Goal: Information Seeking & Learning: Check status

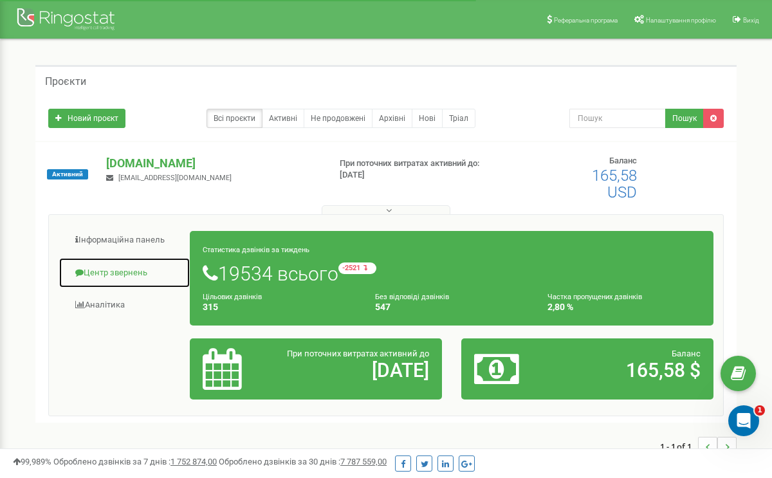
click at [116, 270] on link "Центр звернень" at bounding box center [125, 273] width 132 height 32
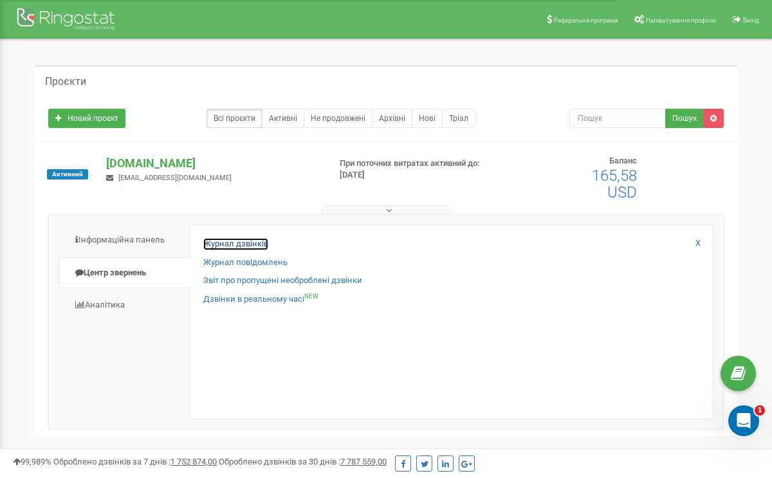
click at [257, 240] on link "Журнал дзвінків" at bounding box center [235, 244] width 65 height 12
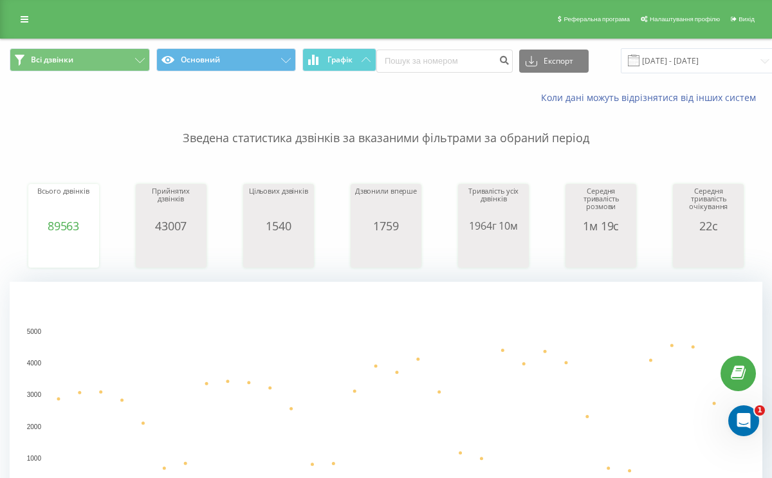
scroll to position [30, 0]
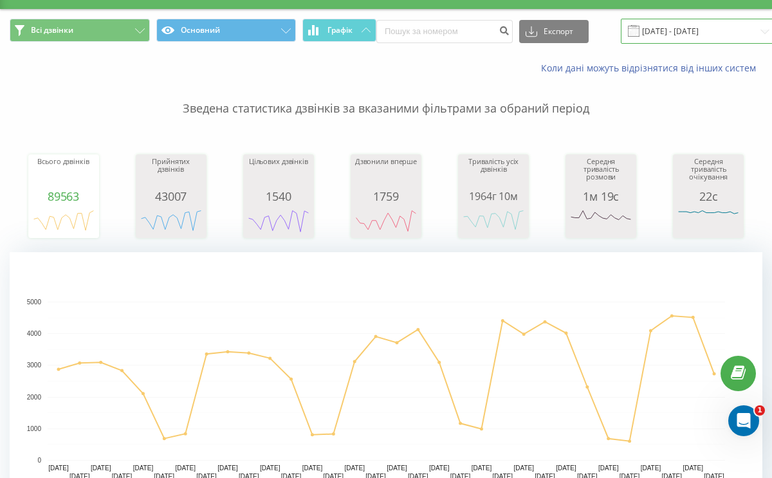
click at [622, 27] on input "[DATE] - [DATE]" at bounding box center [699, 31] width 156 height 25
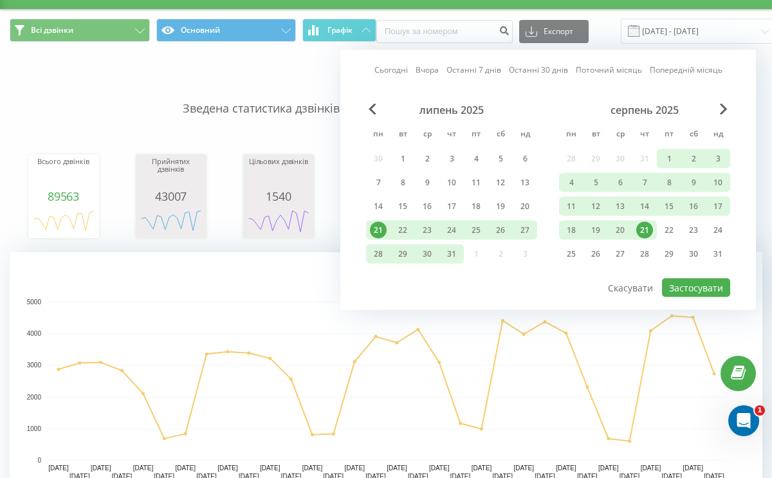
click at [641, 226] on div "21" at bounding box center [644, 230] width 17 height 17
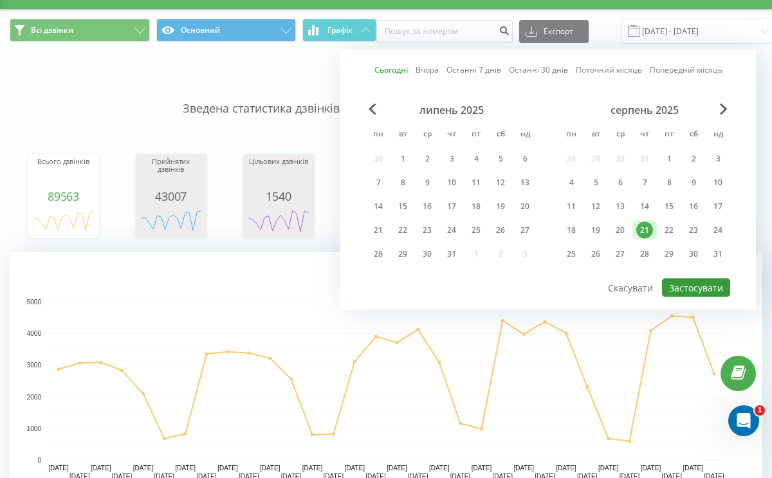
click at [670, 290] on button "Застосувати" at bounding box center [696, 287] width 68 height 19
type input "[DATE] - [DATE]"
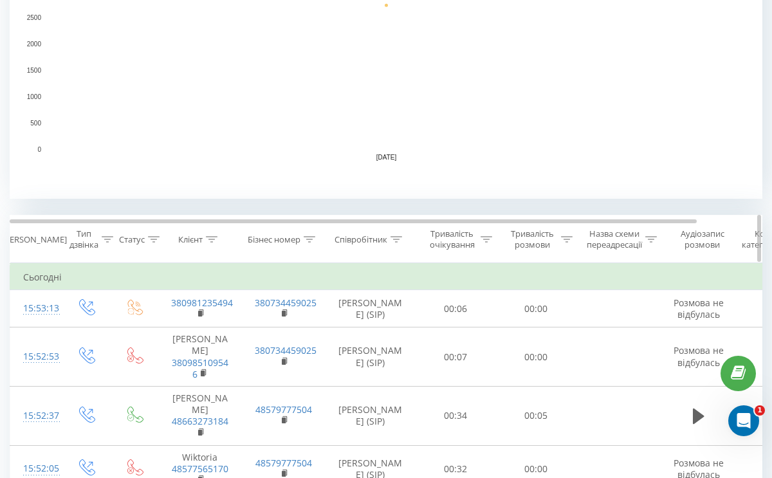
scroll to position [342, 0]
click at [374, 236] on div "Співробітник" at bounding box center [360, 237] width 53 height 11
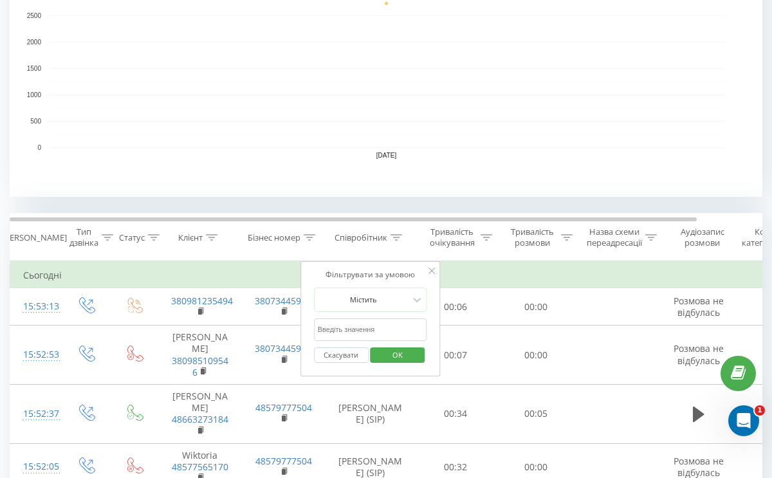
click at [363, 329] on input "text" at bounding box center [370, 329] width 113 height 23
type input "грозян"
click at [398, 357] on span "OK" at bounding box center [397, 355] width 36 height 20
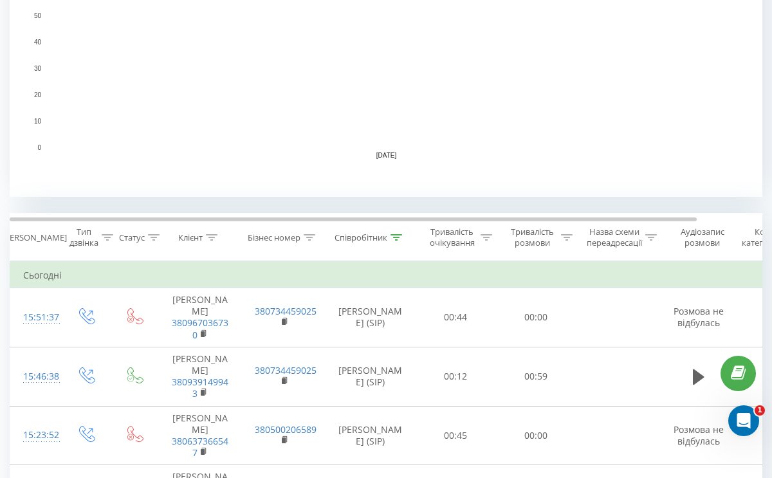
scroll to position [0, 27]
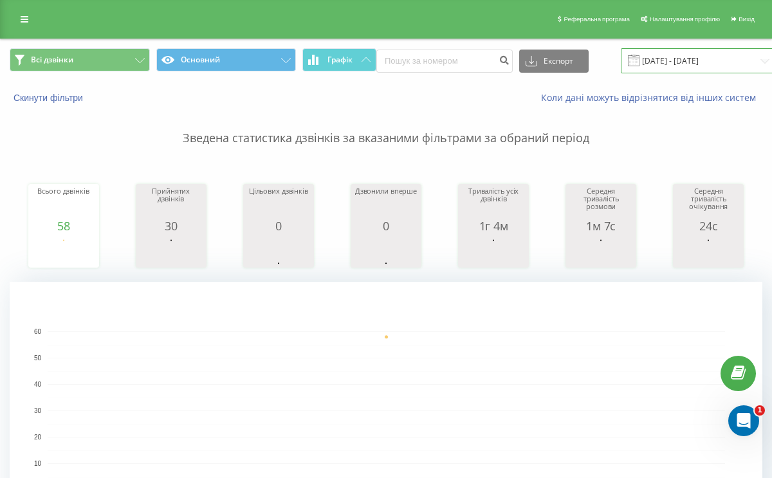
click at [624, 64] on input "[DATE] - [DATE]" at bounding box center [699, 60] width 156 height 25
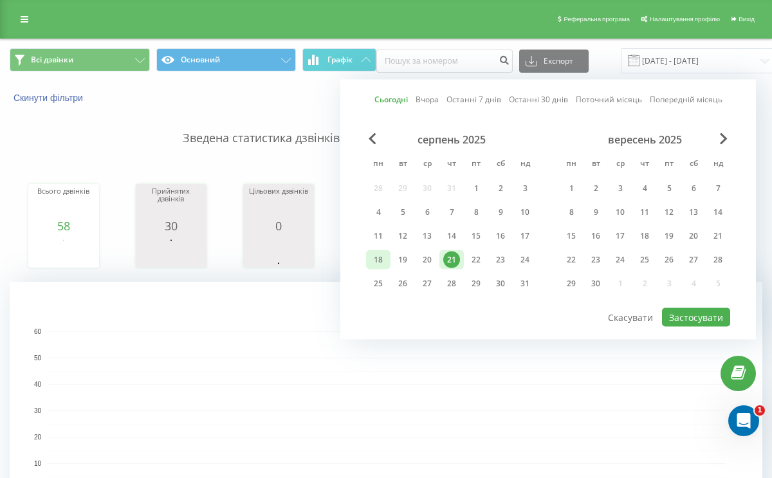
click at [381, 259] on div "18" at bounding box center [378, 259] width 17 height 17
click at [447, 262] on div "21" at bounding box center [451, 259] width 17 height 17
click at [689, 325] on button "Застосувати" at bounding box center [696, 317] width 68 height 19
type input "[DATE] - [DATE]"
